Goal: Information Seeking & Learning: Learn about a topic

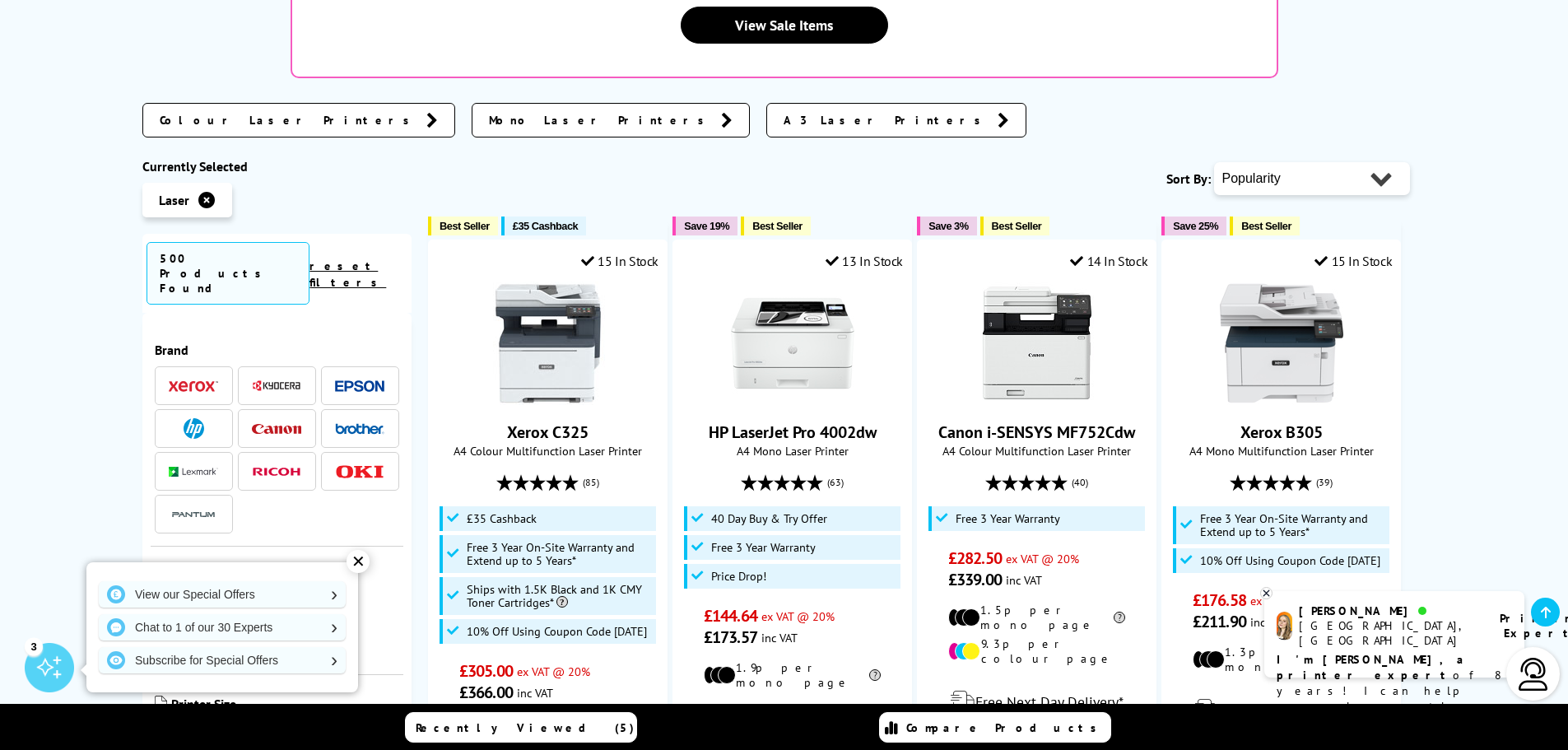
scroll to position [494, 0]
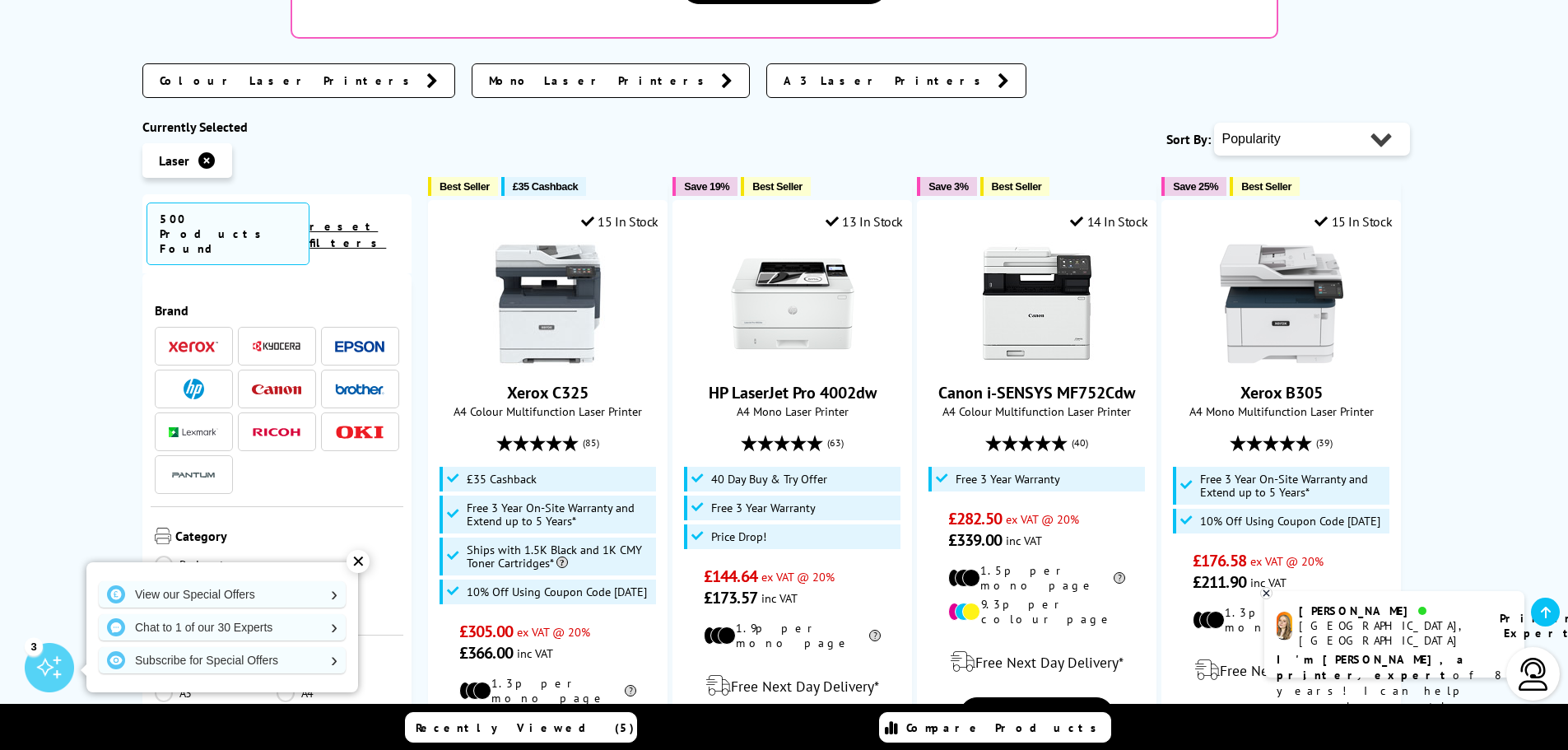
click at [345, 384] on img at bounding box center [359, 390] width 49 height 11
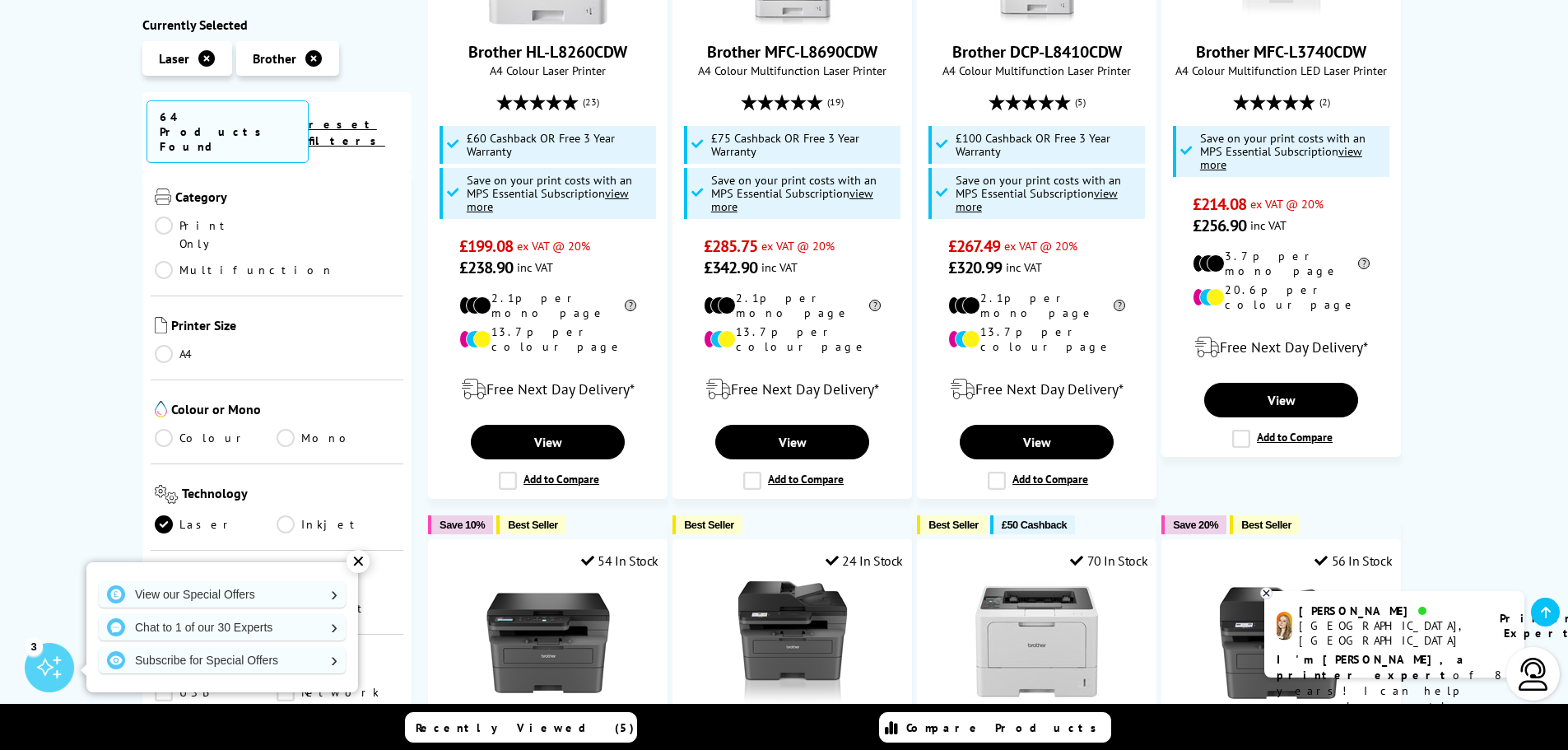
scroll to position [247, 0]
click at [284, 419] on link "Mono" at bounding box center [338, 427] width 123 height 18
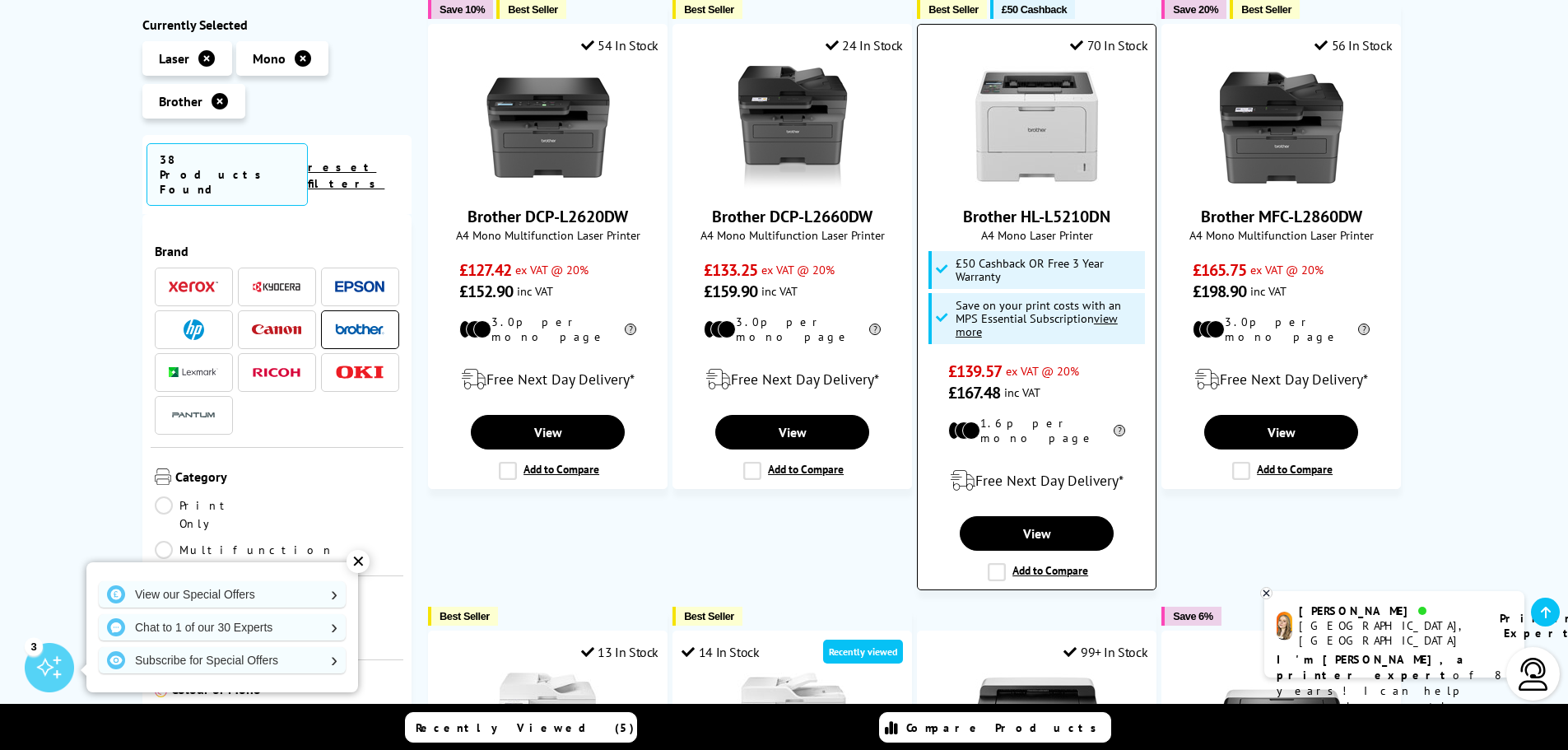
click at [1035, 153] on img at bounding box center [1037, 127] width 124 height 124
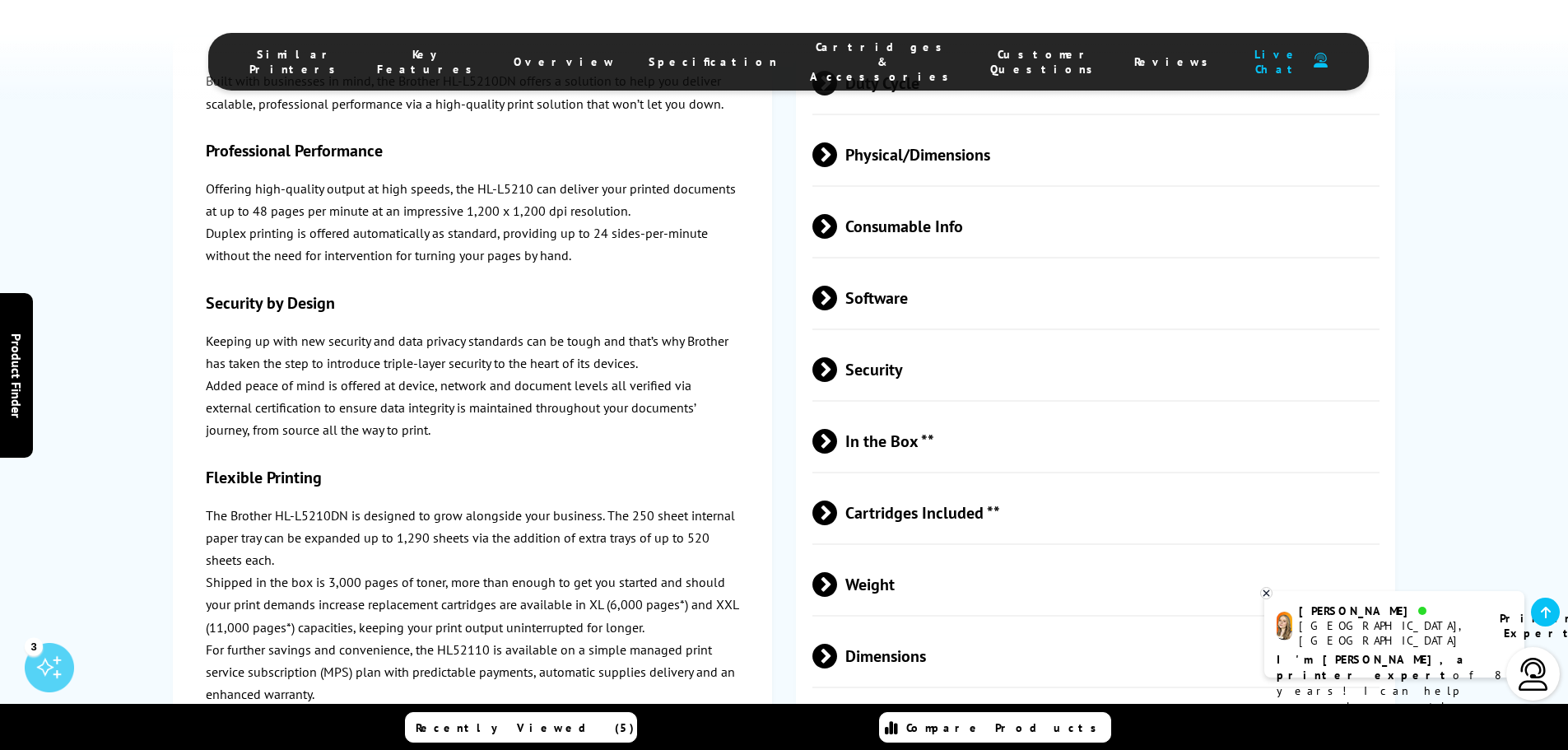
scroll to position [3951, 0]
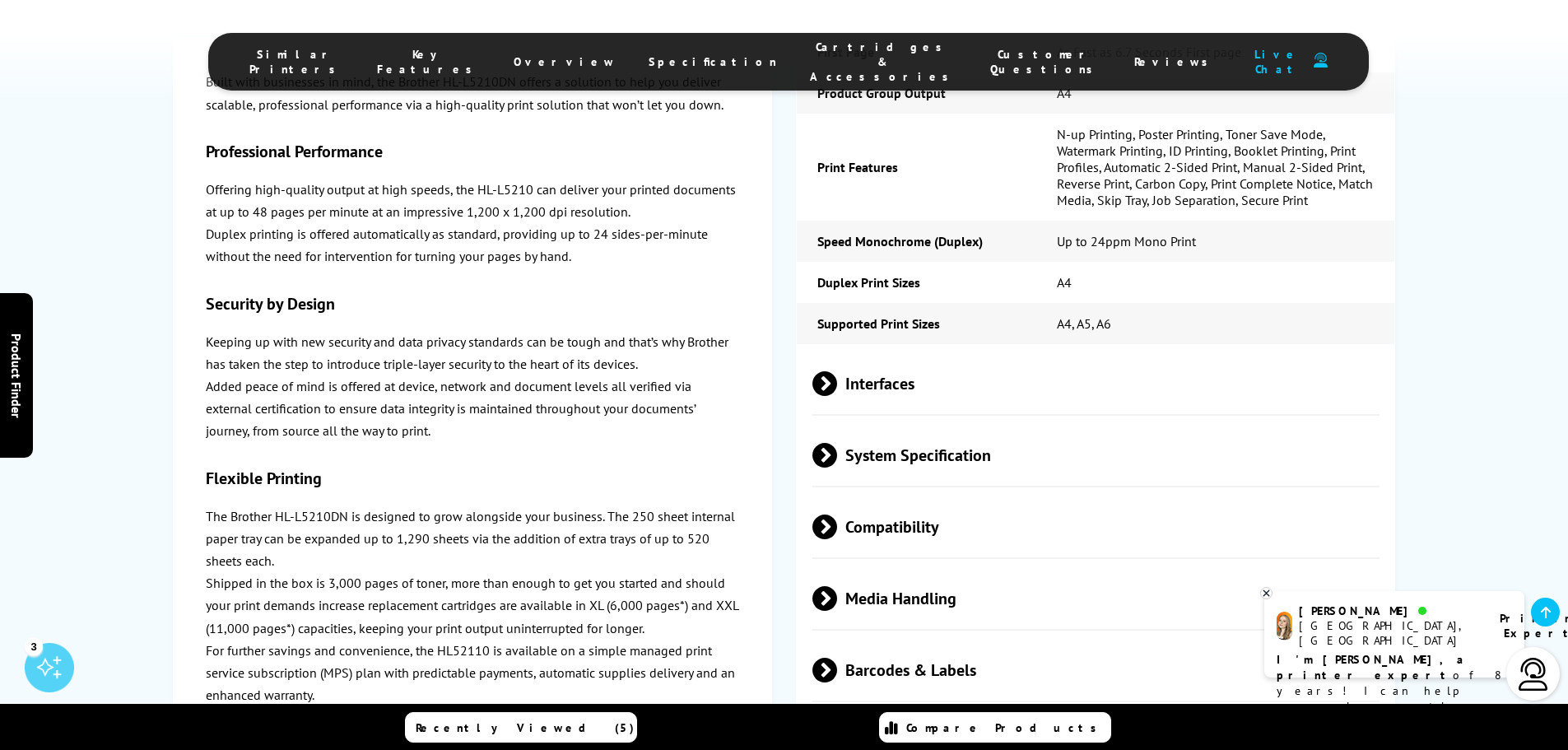
click at [896, 710] on span "Duty Cycle" at bounding box center [1096, 741] width 568 height 61
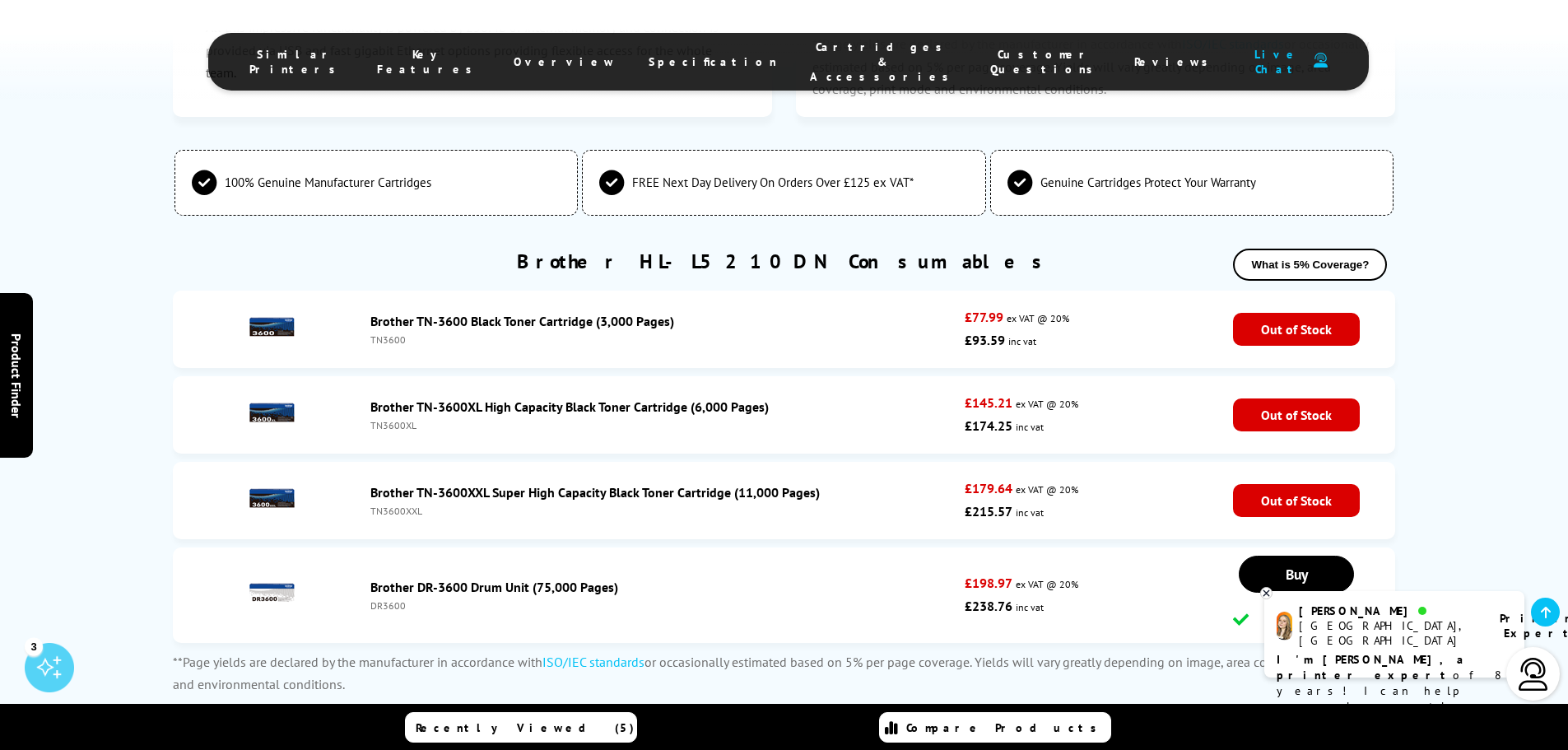
scroll to position [5219, 0]
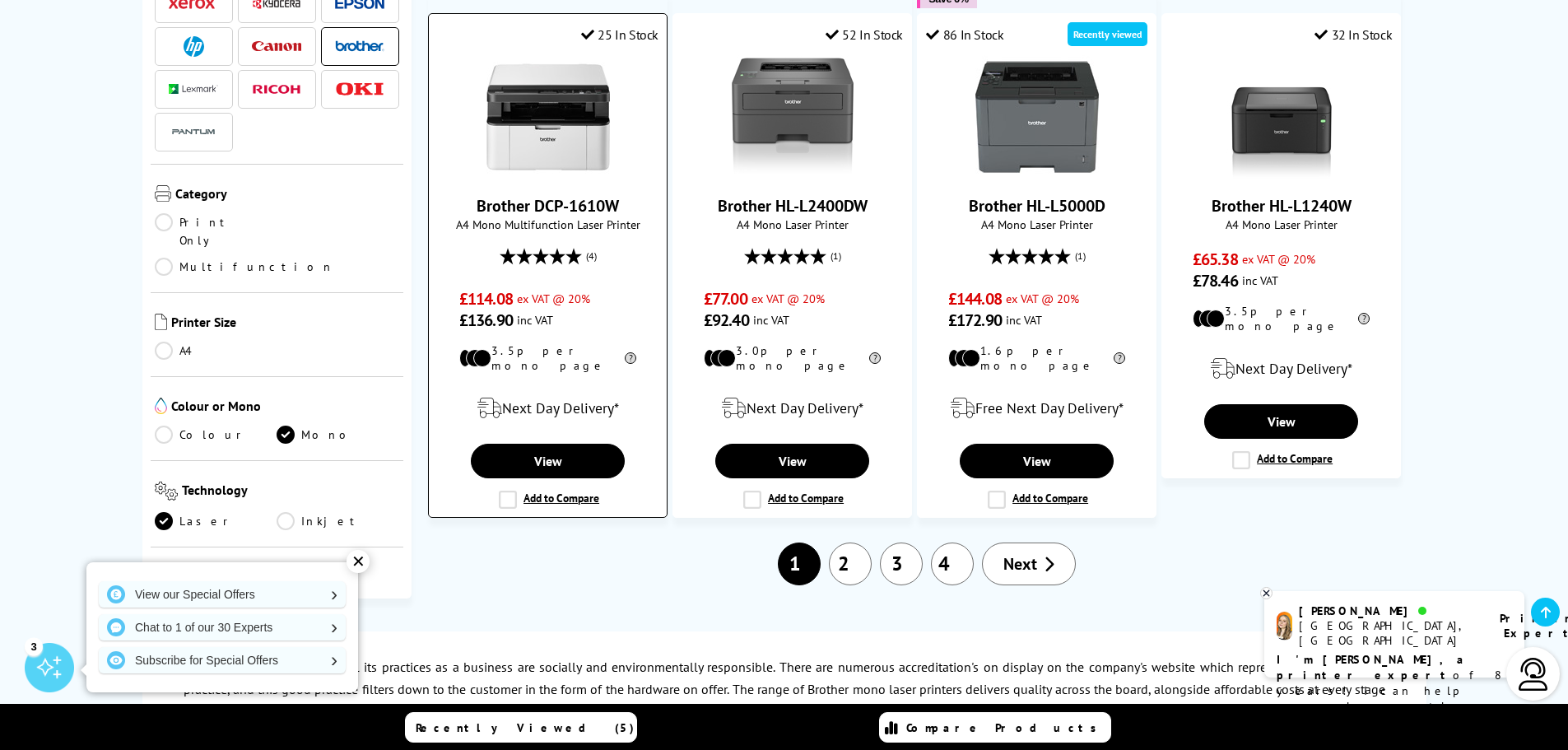
scroll to position [1564, 0]
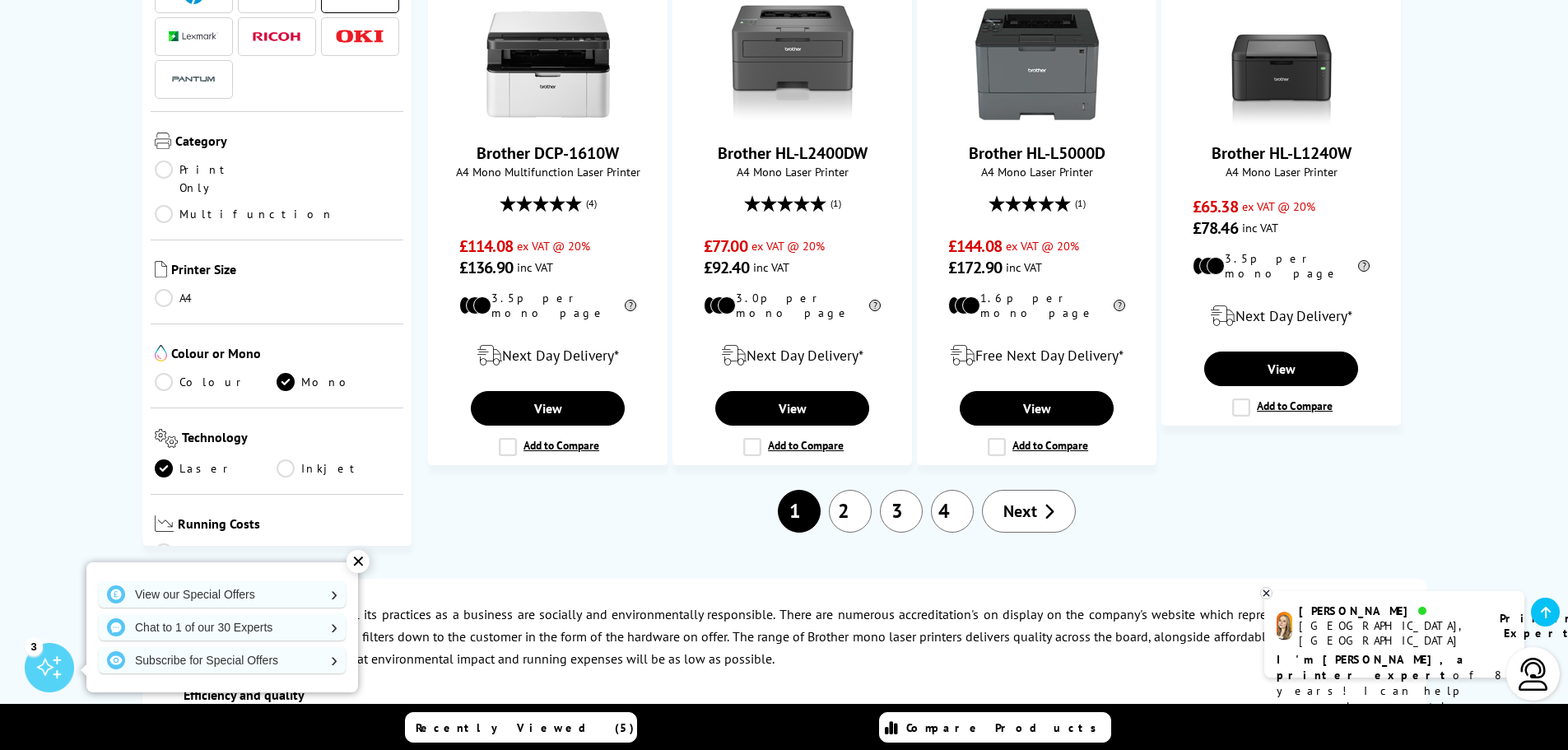
click at [852, 490] on link "2" at bounding box center [850, 510] width 42 height 42
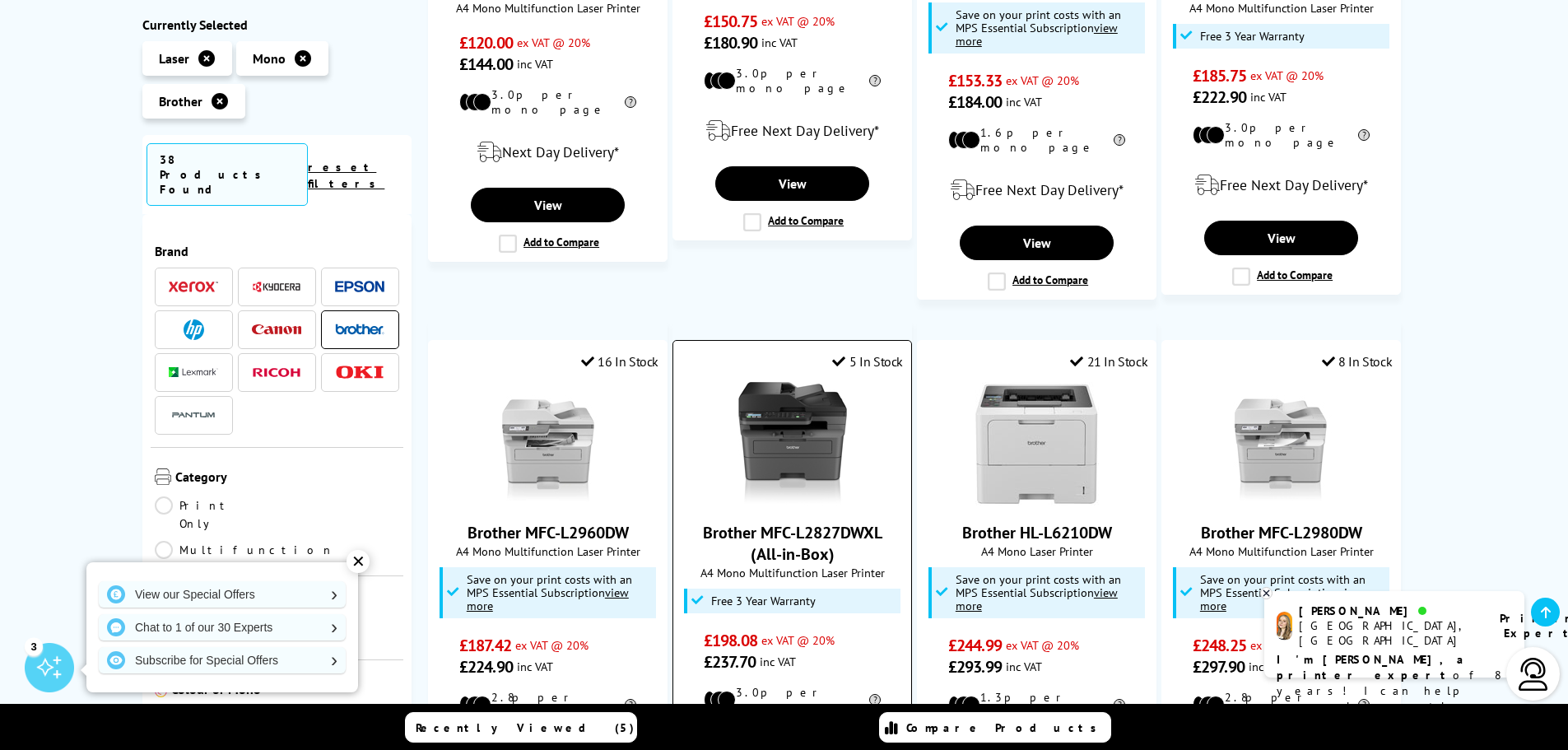
scroll to position [1153, 0]
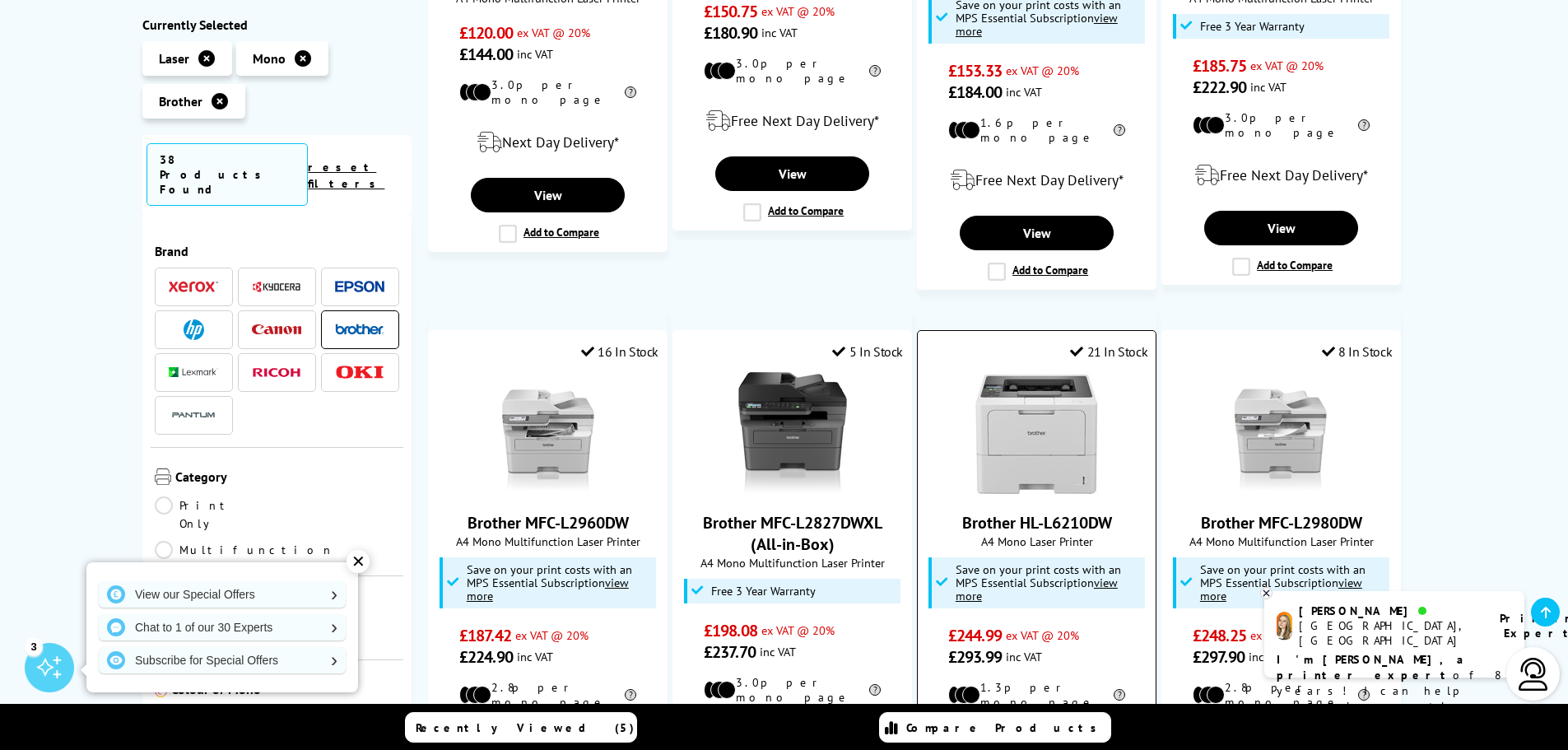
click at [1051, 429] on img at bounding box center [1037, 433] width 124 height 124
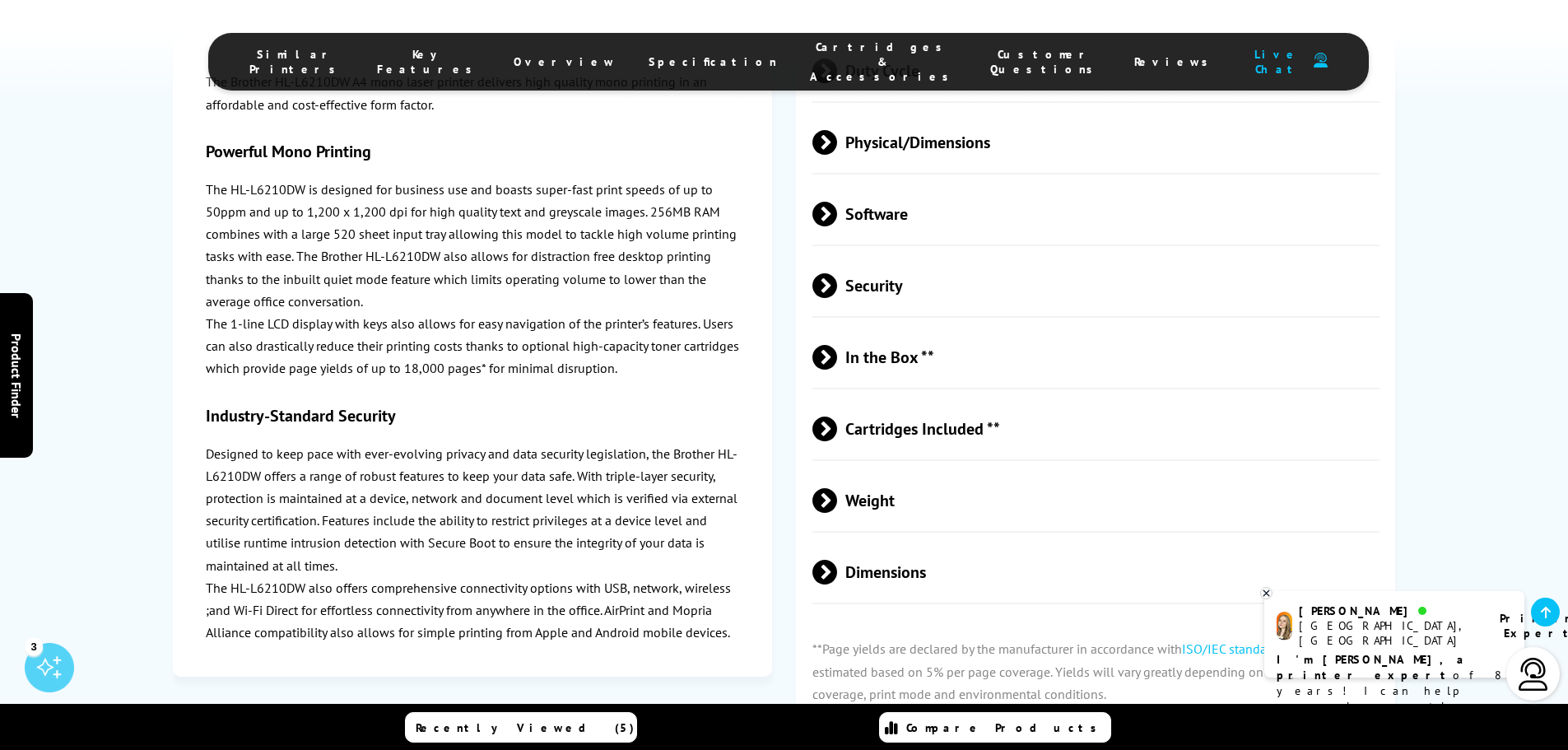
scroll to position [3787, 0]
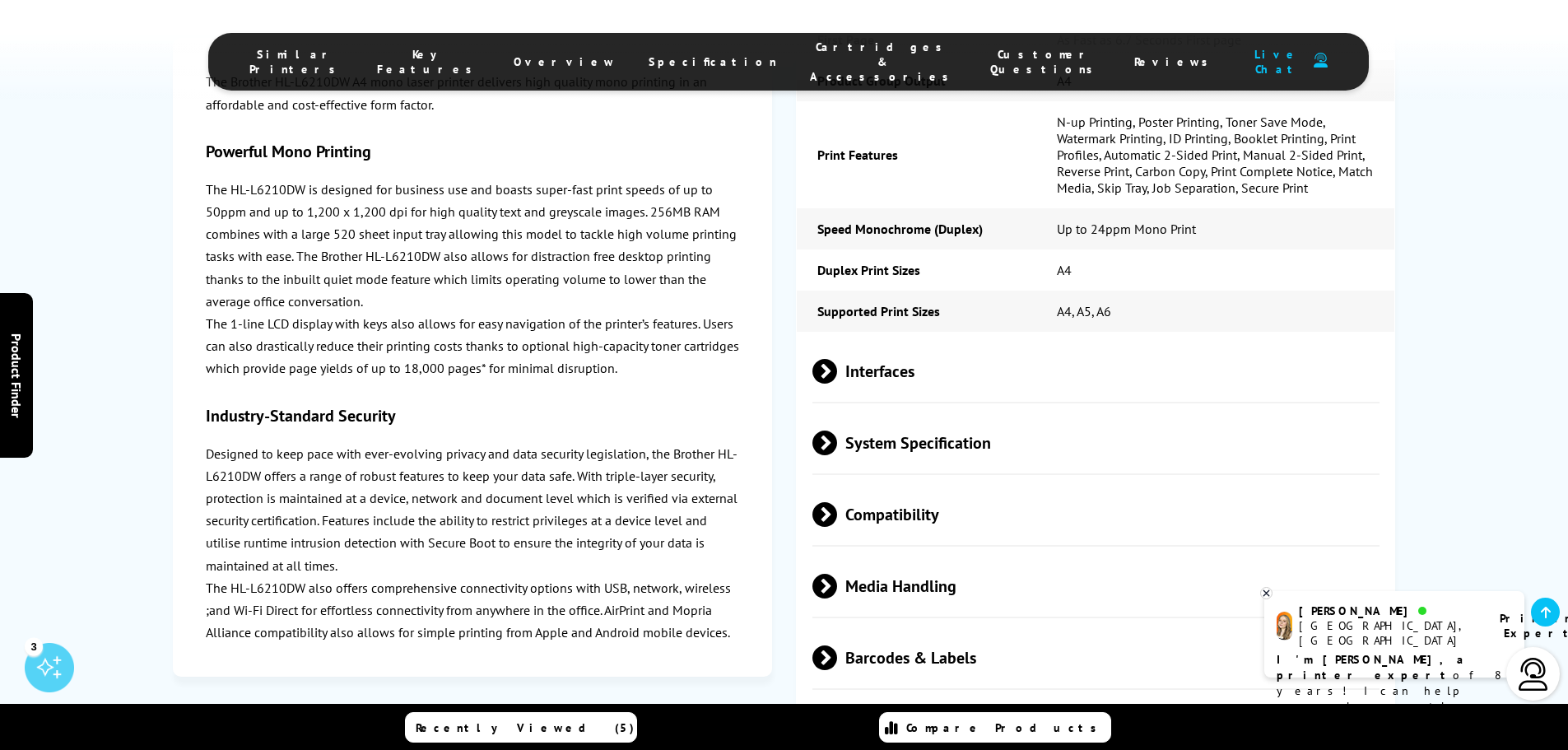
click at [865, 698] on span "Duty Cycle" at bounding box center [1096, 728] width 568 height 61
click at [867, 698] on span "Duty Cycle" at bounding box center [1096, 728] width 568 height 61
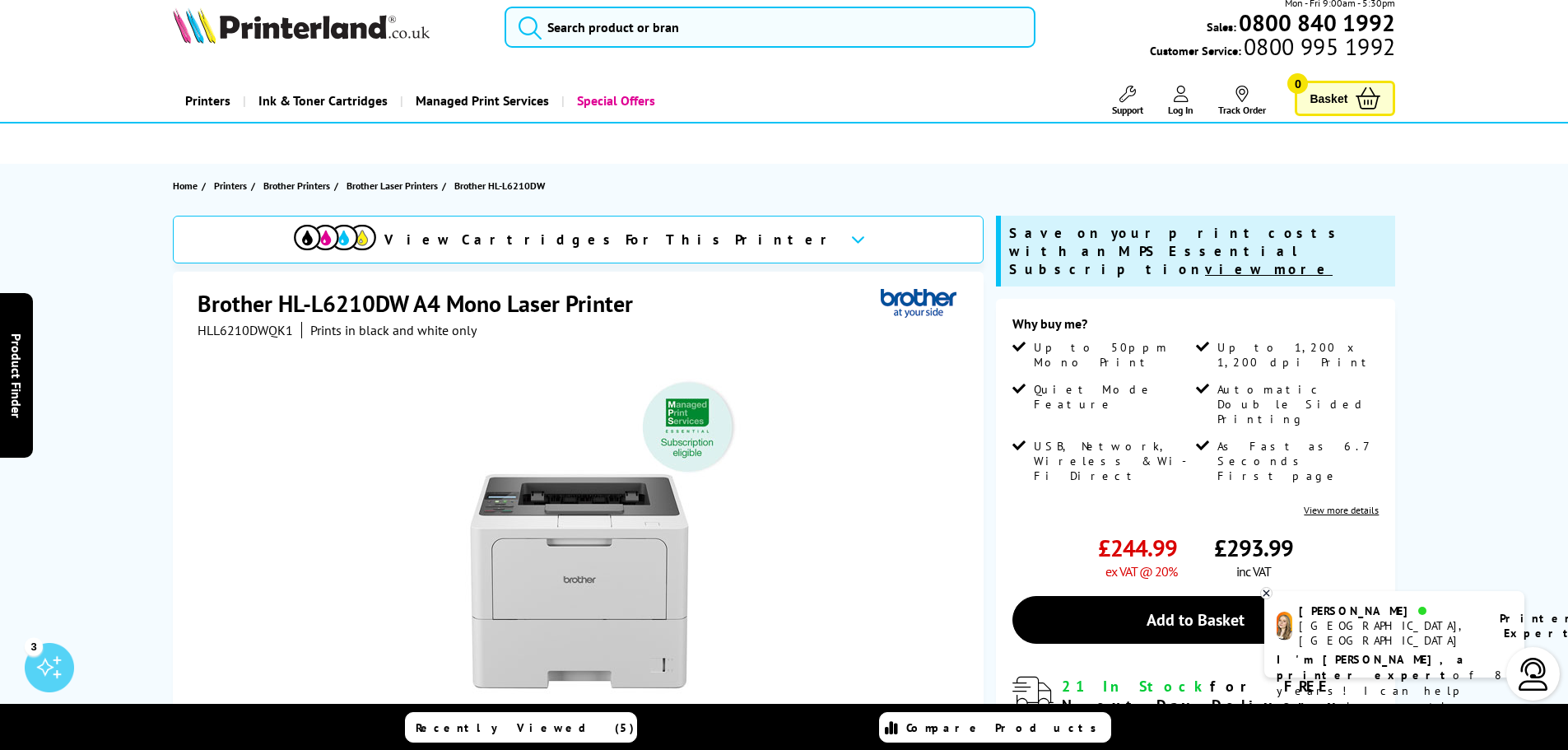
scroll to position [0, 0]
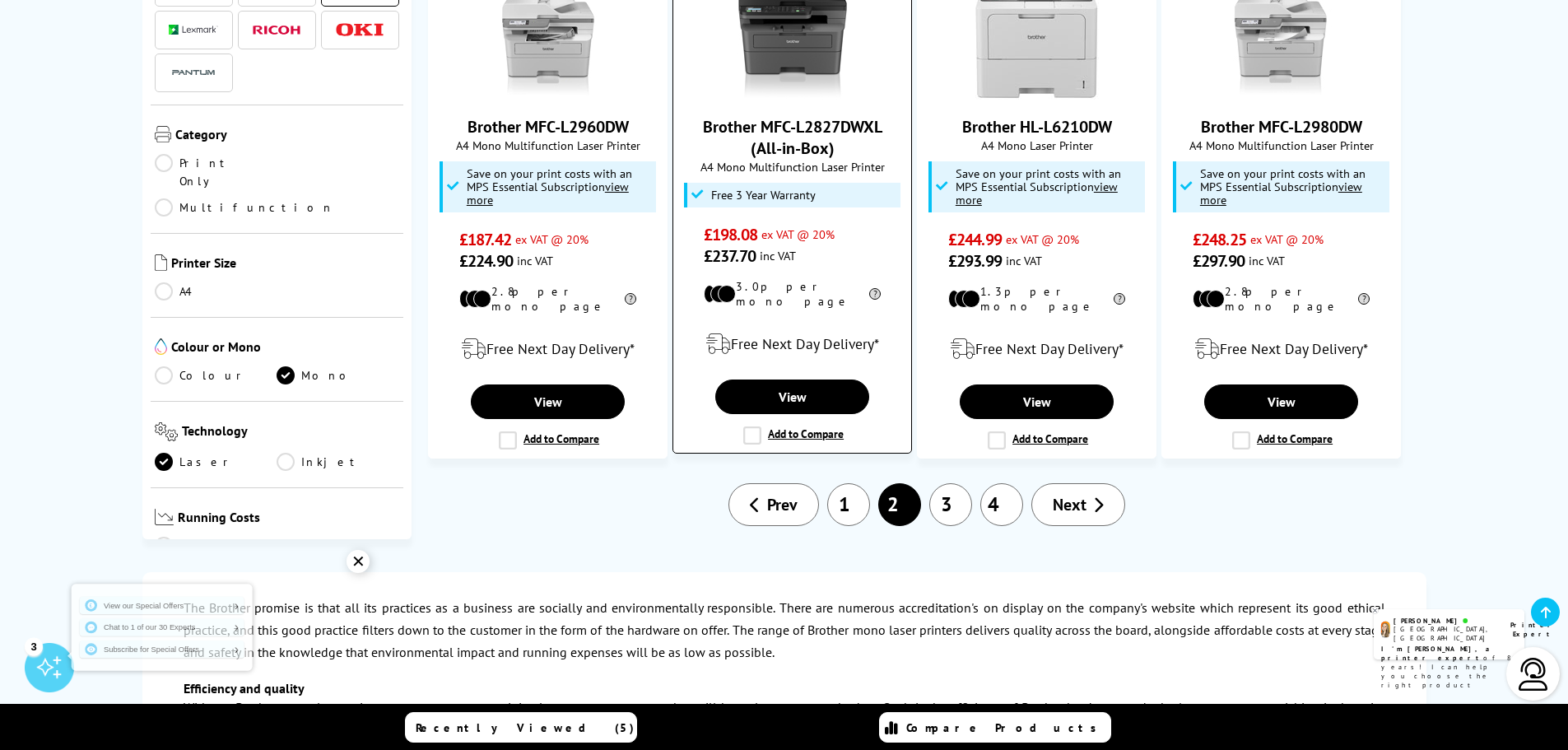
scroll to position [1728, 0]
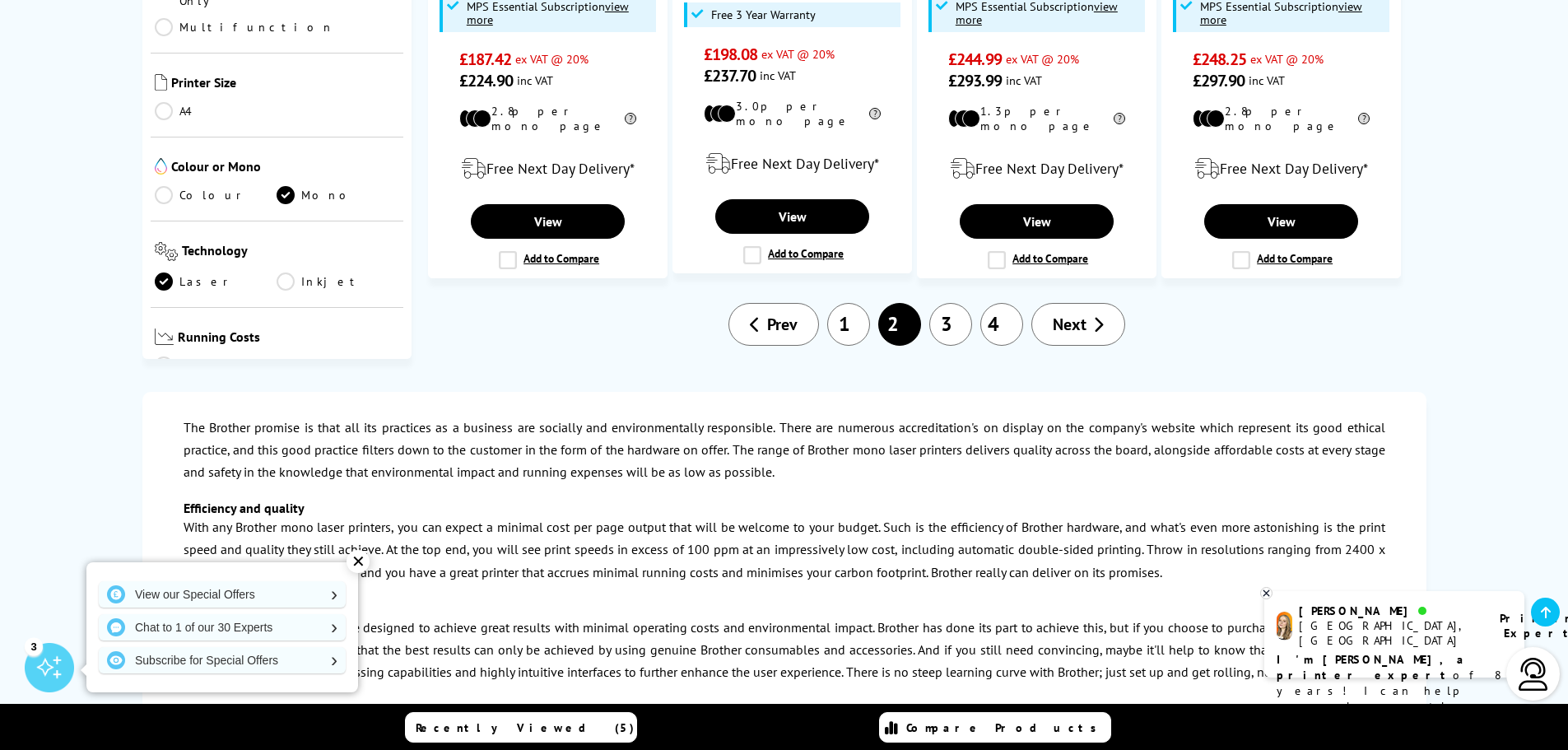
click at [954, 303] on link "3" at bounding box center [950, 324] width 42 height 42
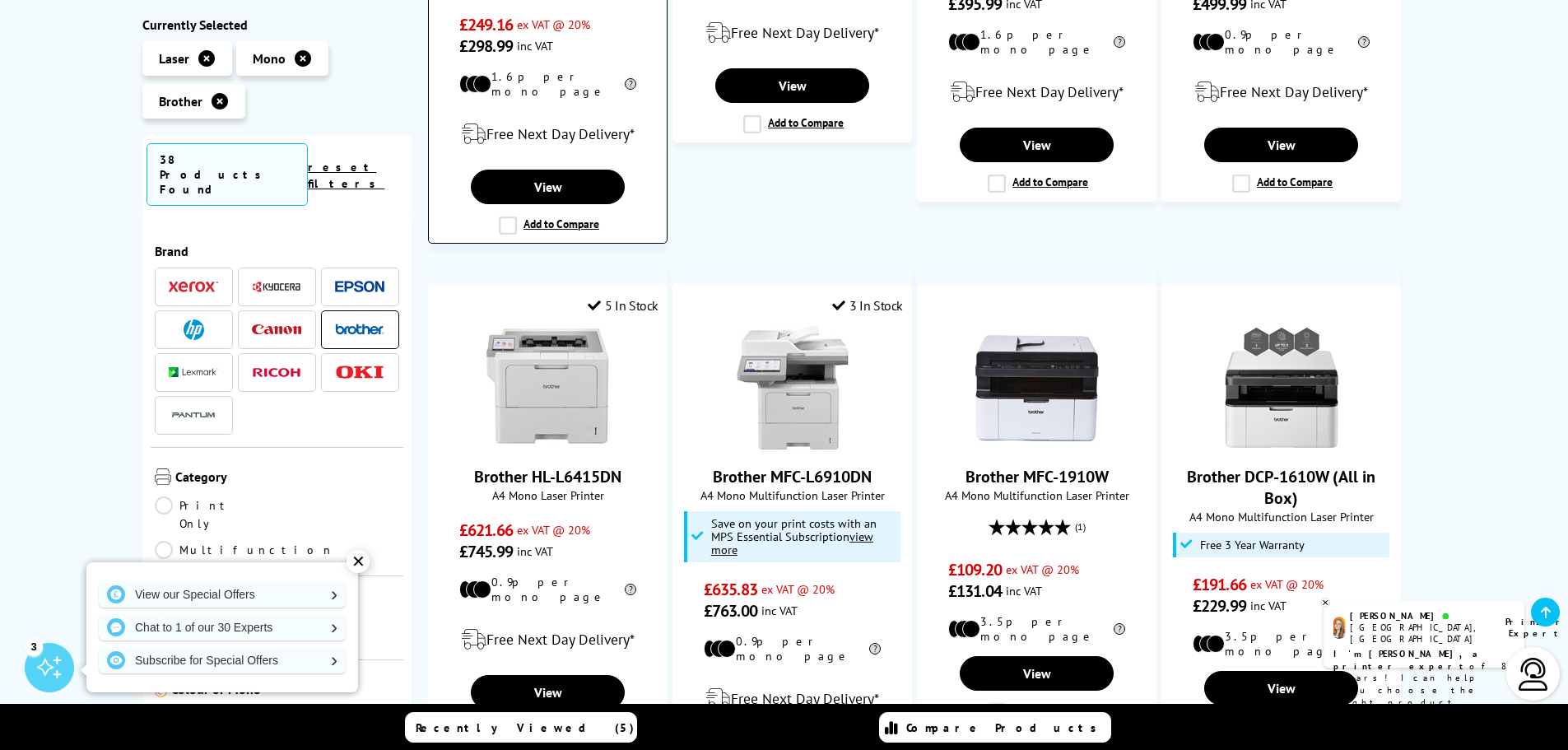
scroll to position [741, 0]
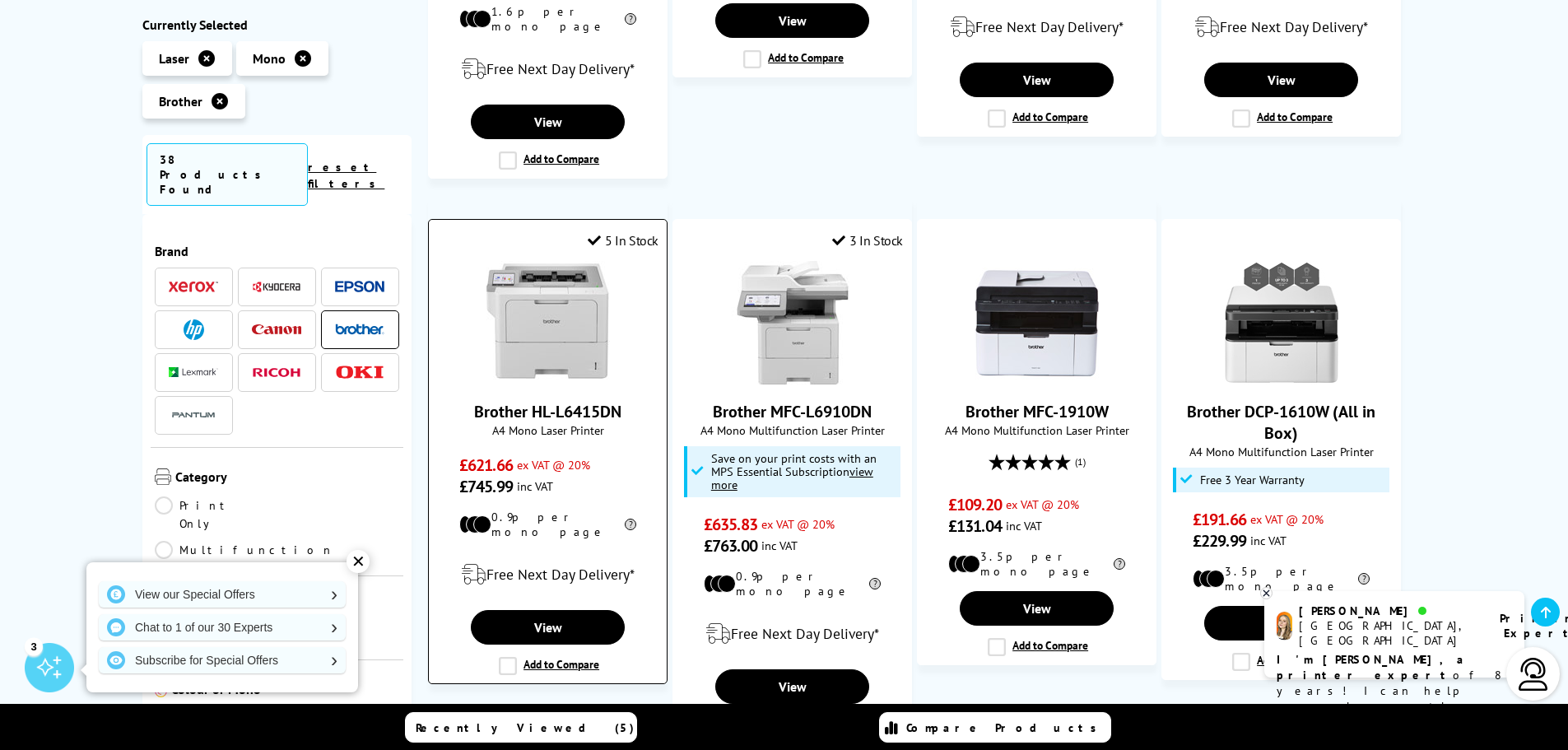
click at [544, 326] on img at bounding box center [548, 323] width 124 height 124
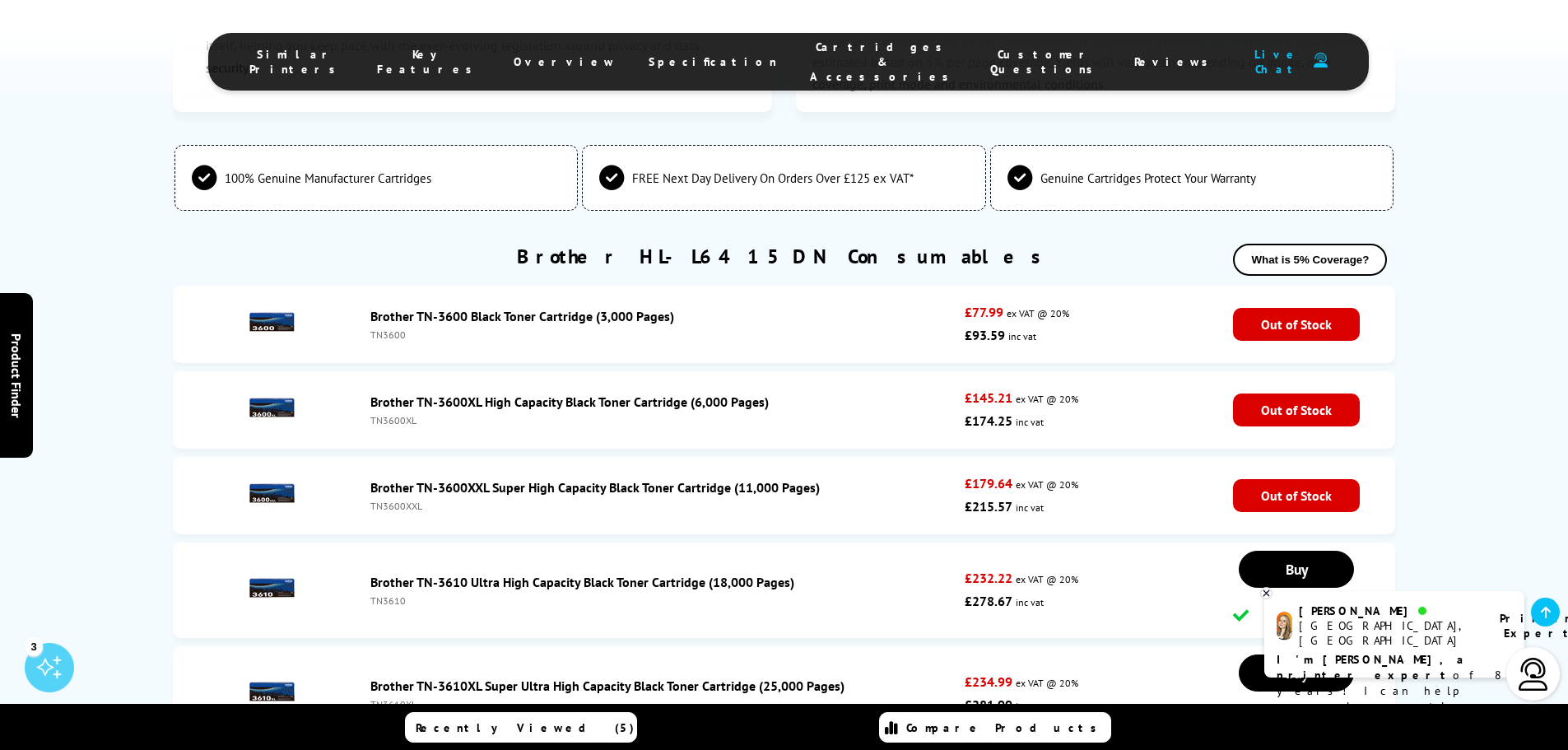
scroll to position [4692, 0]
